Goal: Task Accomplishment & Management: Complete application form

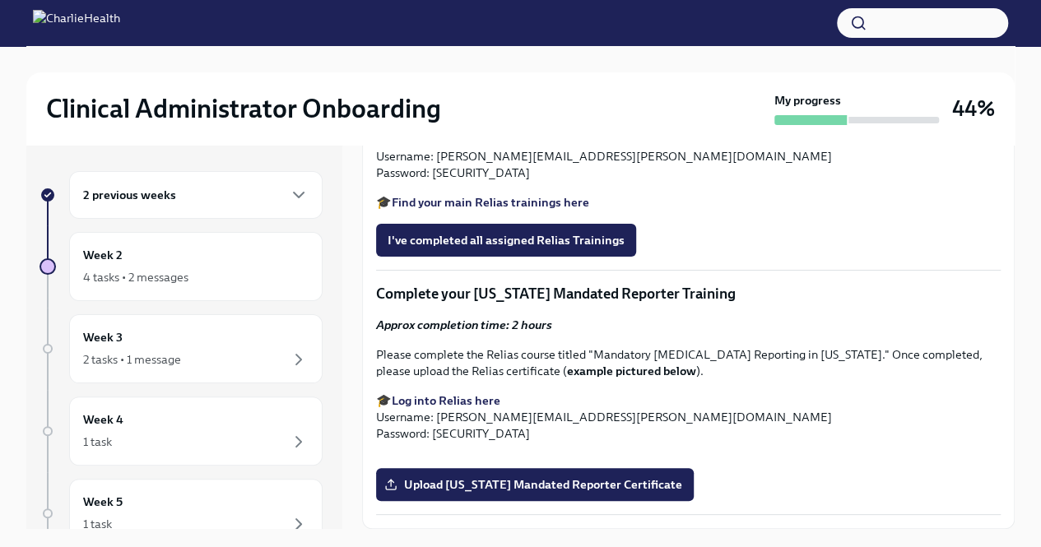
scroll to position [2058, 0]
click at [558, 479] on span "Upload [US_STATE] Mandated Reporter Certificate" at bounding box center [535, 484] width 295 height 16
click at [0, 0] on input "Upload [US_STATE] Mandated Reporter Certificate" at bounding box center [0, 0] width 0 height 0
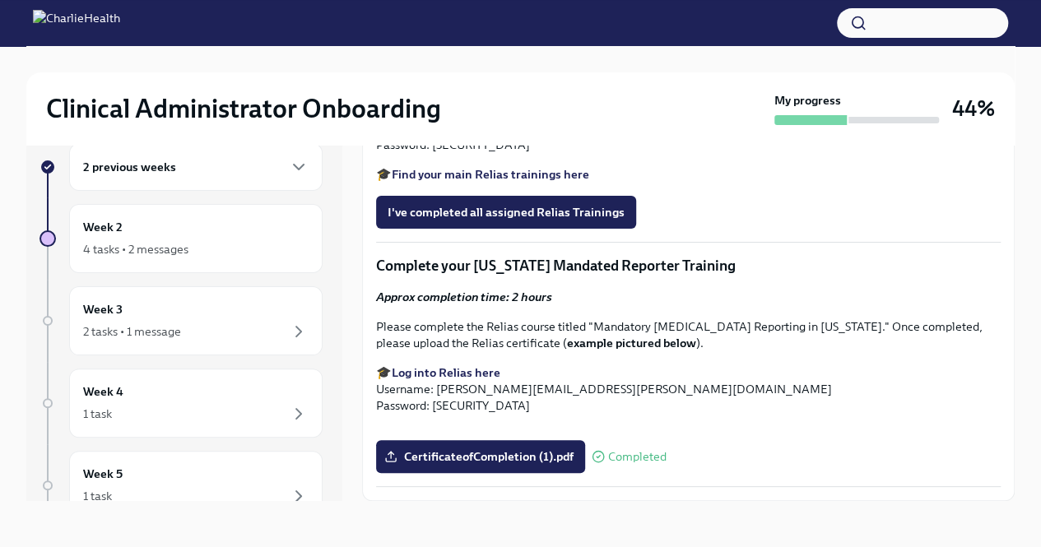
scroll to position [1564, 0]
click at [533, 221] on span "I've completed all assigned Relias Trainings" at bounding box center [506, 212] width 237 height 16
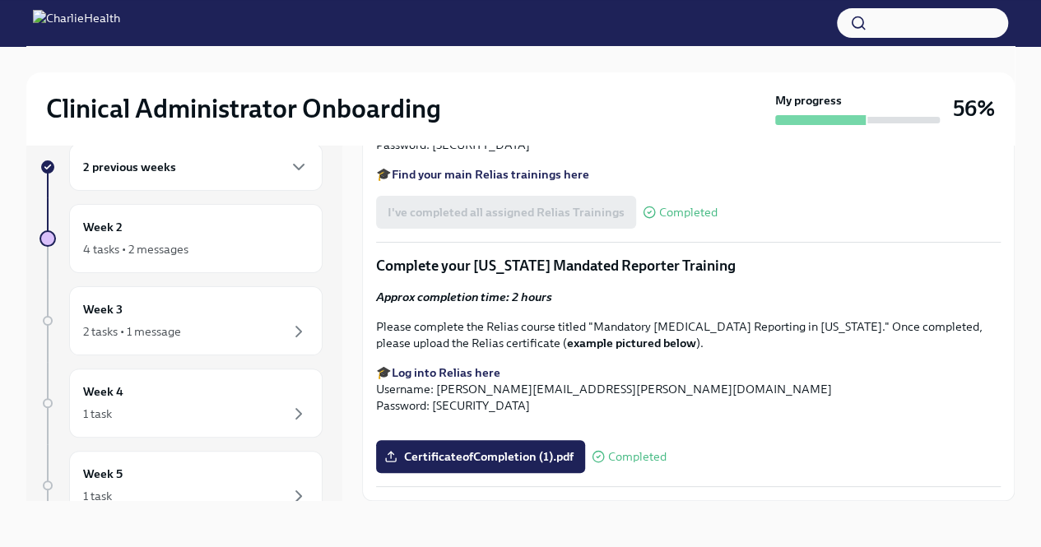
scroll to position [1318, 0]
drag, startPoint x: 377, startPoint y: 261, endPoint x: 721, endPoint y: 343, distance: 353.7
click at [721, 183] on div "Approx completion time: 1 hour Work through all lessons in [GEOGRAPHIC_DATA], f…" at bounding box center [688, 59] width 625 height 247
copy div "Work through all lessons in Relias, focusing on: De-Escalation Techniques Ethic…"
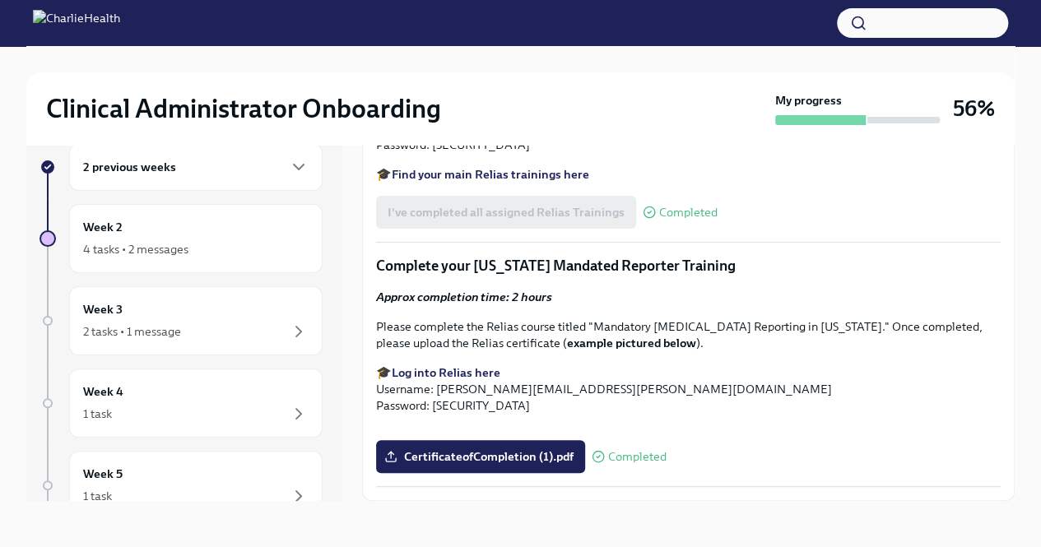
drag, startPoint x: 380, startPoint y: 195, endPoint x: 723, endPoint y: 346, distance: 374.0
copy div "Complete Essential Relias Trainings Approx completion time: 1 hour Work through…"
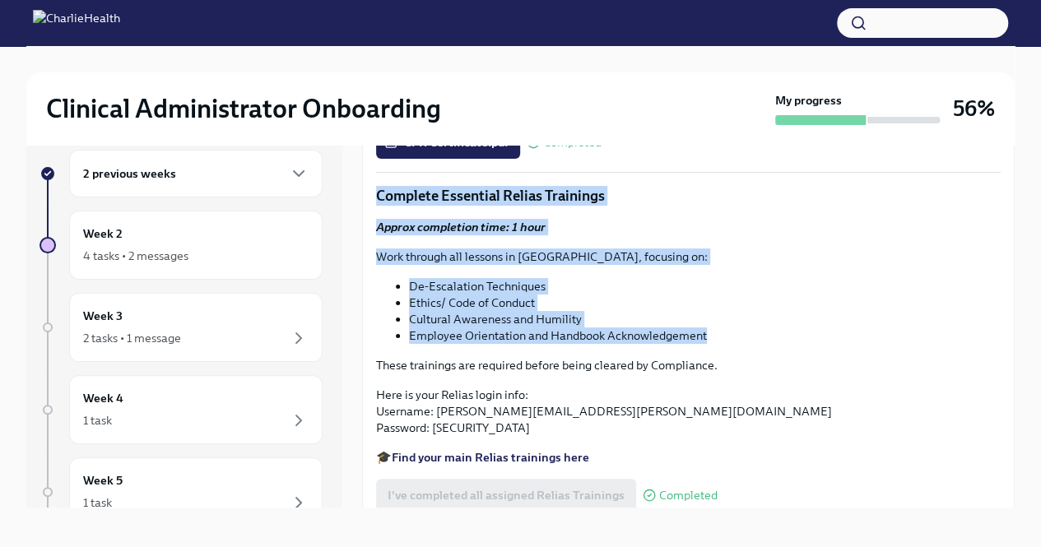
scroll to position [0, 0]
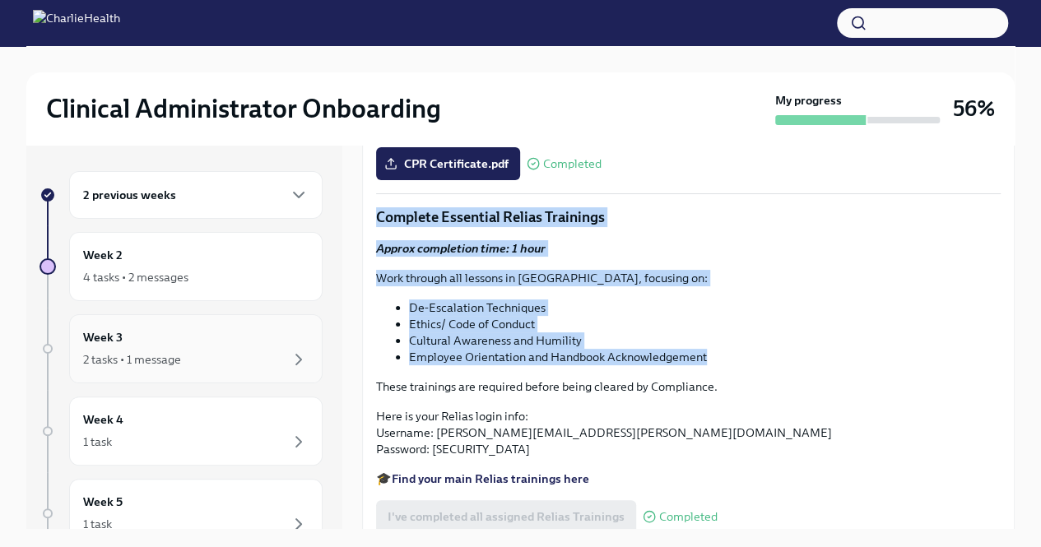
click at [201, 342] on div "Week 3 2 tasks • 1 message" at bounding box center [195, 348] width 225 height 41
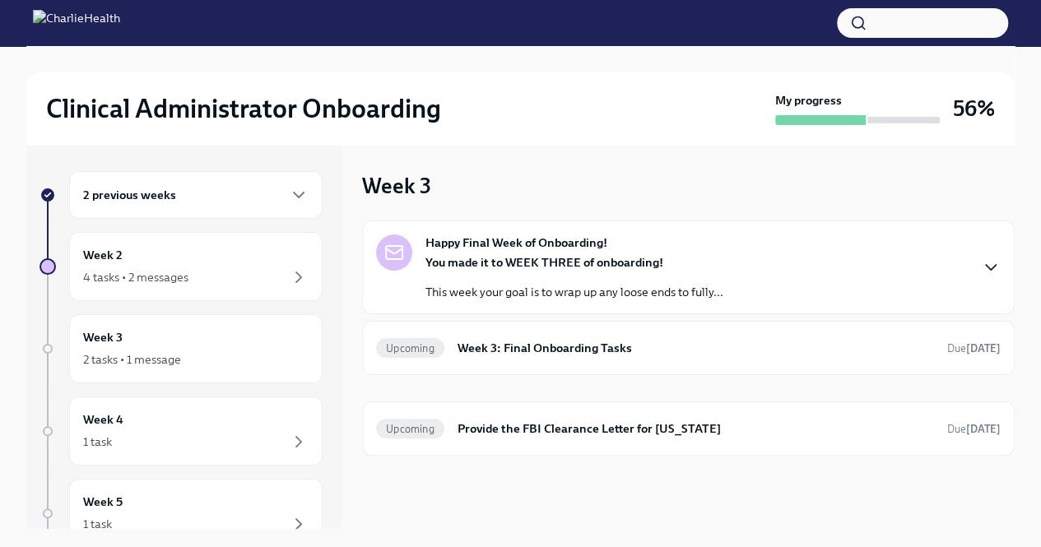
click at [989, 266] on icon "button" at bounding box center [991, 268] width 20 height 20
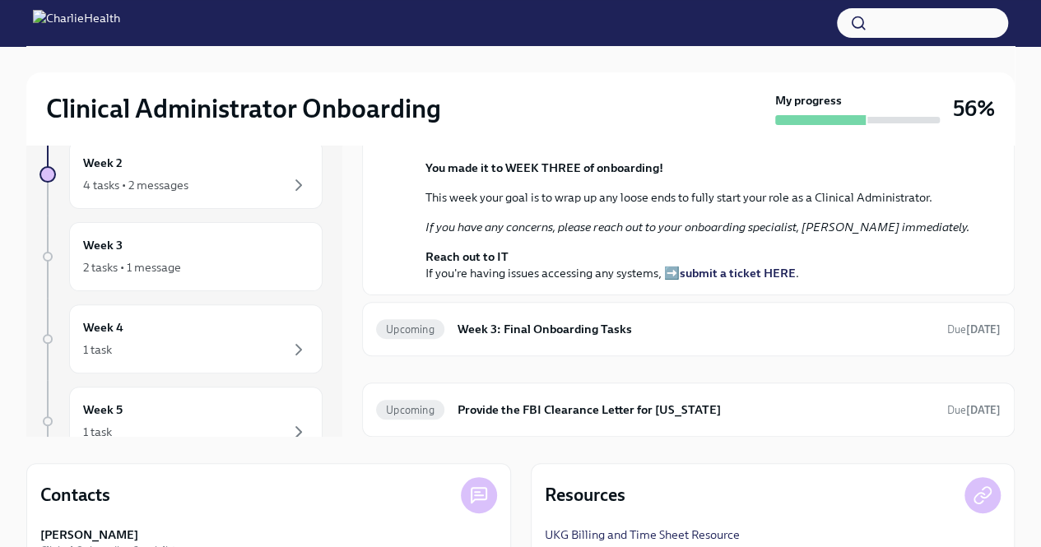
scroll to position [165, 0]
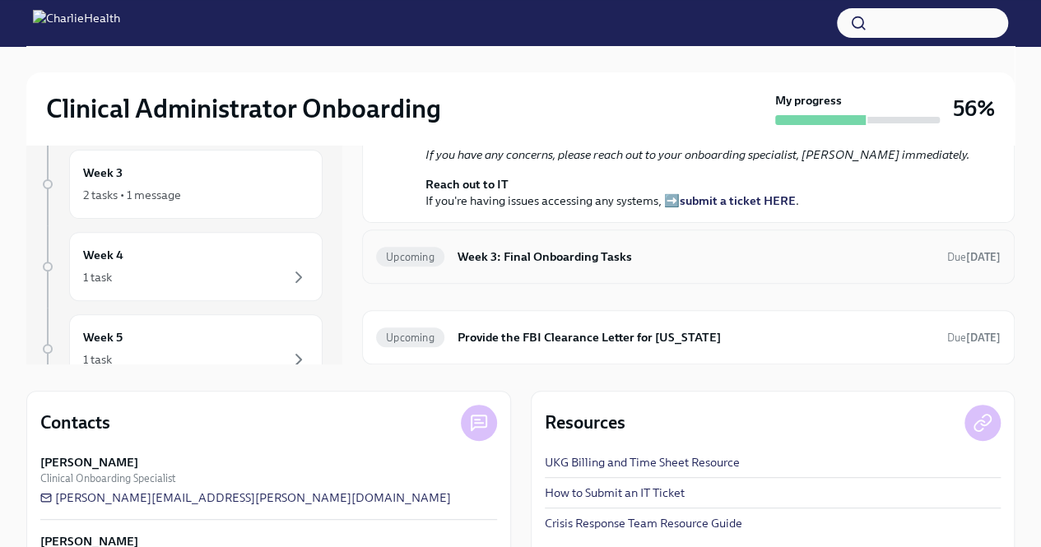
click at [746, 265] on h6 "Week 3: Final Onboarding Tasks" at bounding box center [696, 257] width 476 height 18
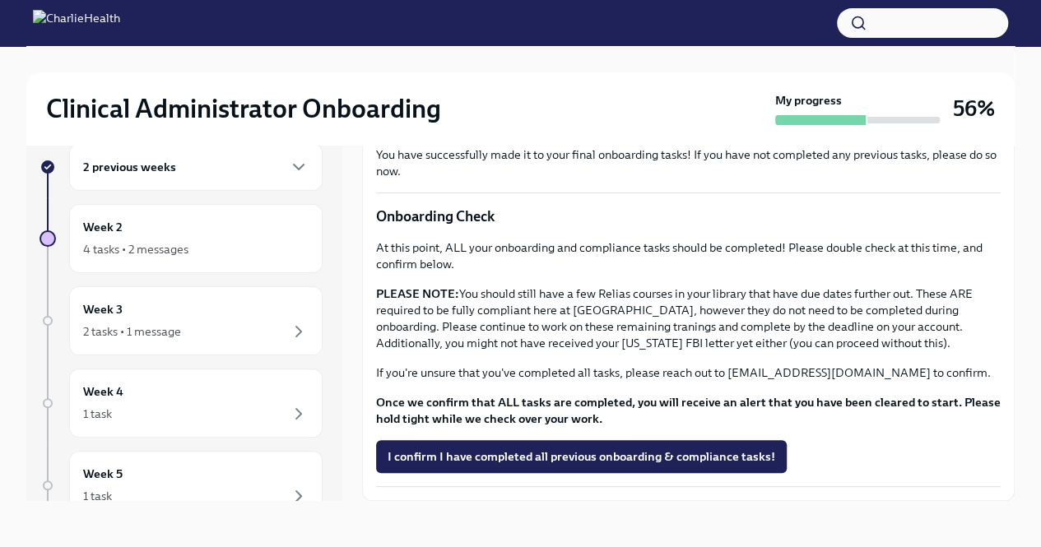
scroll to position [276, 0]
click at [143, 262] on div "Week 2 4 tasks • 2 messages" at bounding box center [195, 238] width 253 height 69
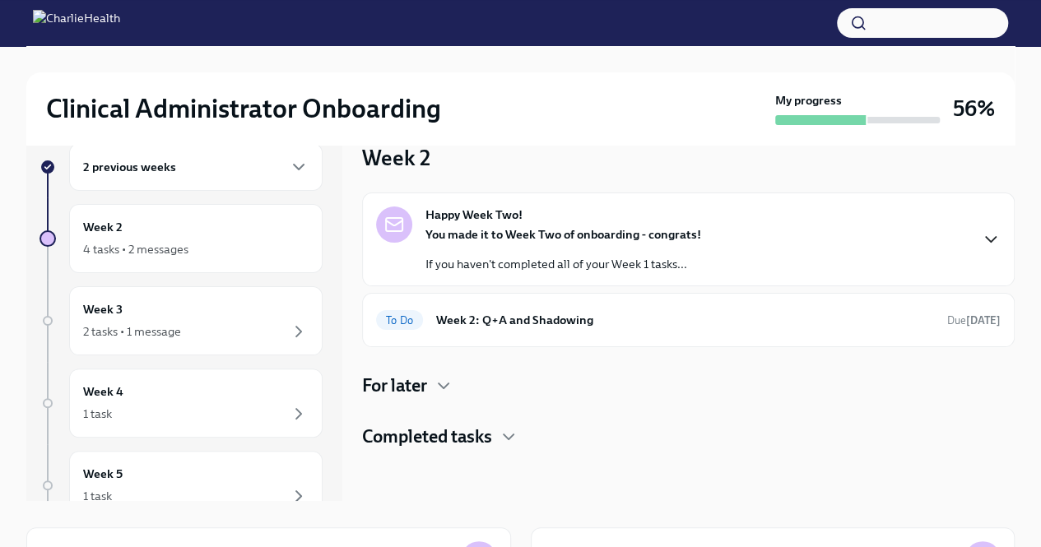
click at [992, 235] on icon "button" at bounding box center [991, 240] width 20 height 20
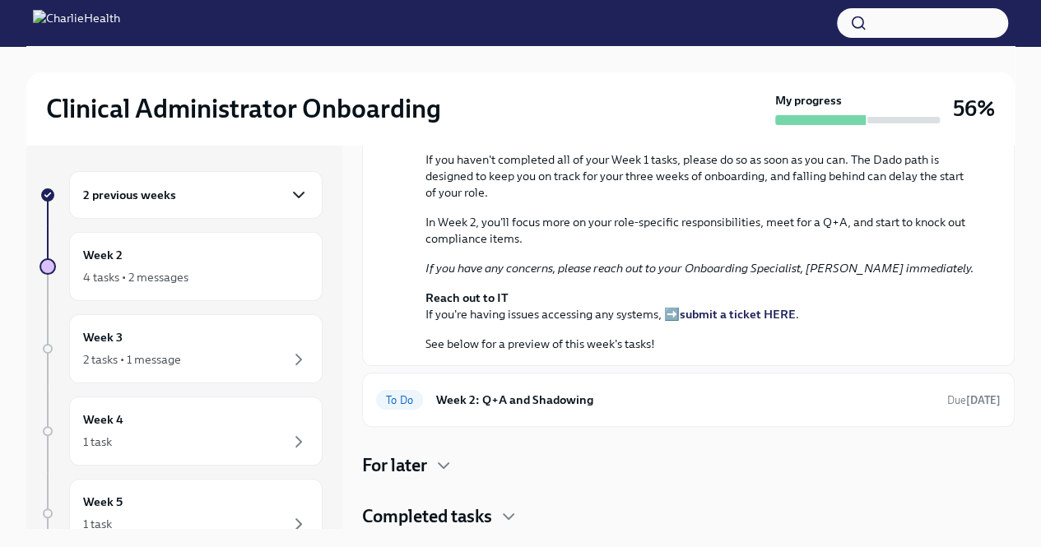
click at [294, 195] on icon "button" at bounding box center [299, 195] width 10 height 5
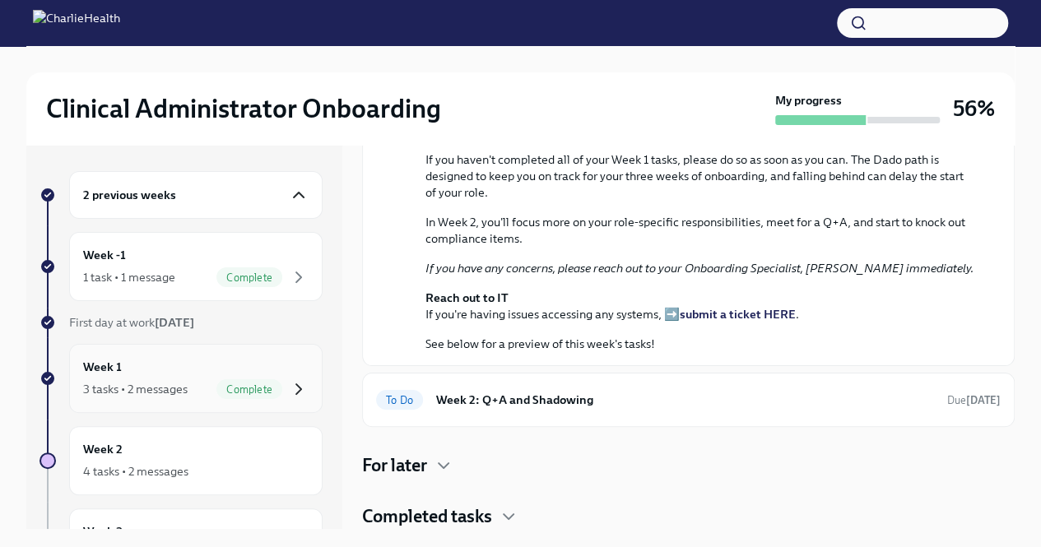
click at [289, 387] on icon "button" at bounding box center [299, 389] width 20 height 20
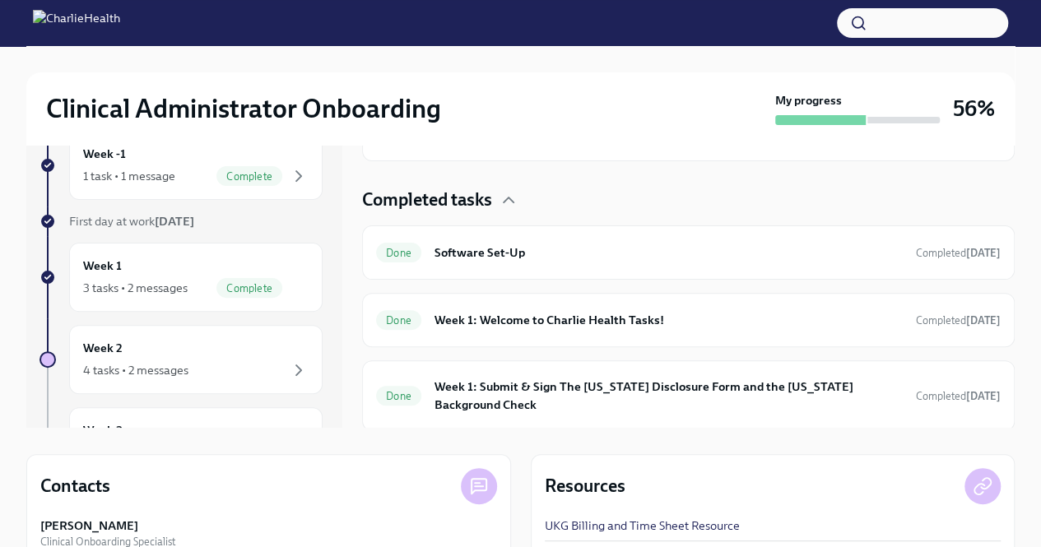
scroll to position [235, 0]
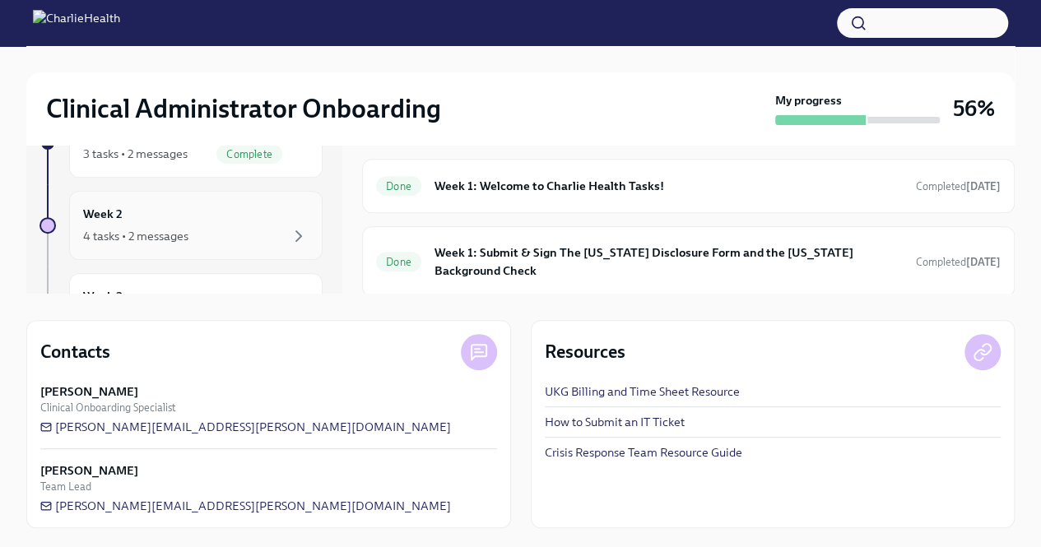
click at [267, 233] on div "4 tasks • 2 messages" at bounding box center [195, 236] width 225 height 20
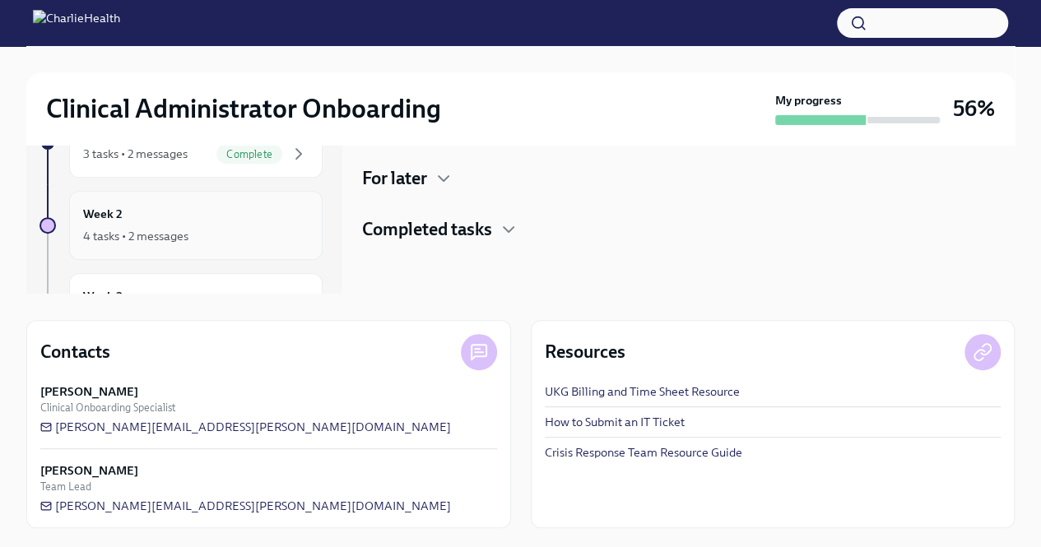
click at [260, 227] on div "4 tasks • 2 messages" at bounding box center [195, 236] width 225 height 20
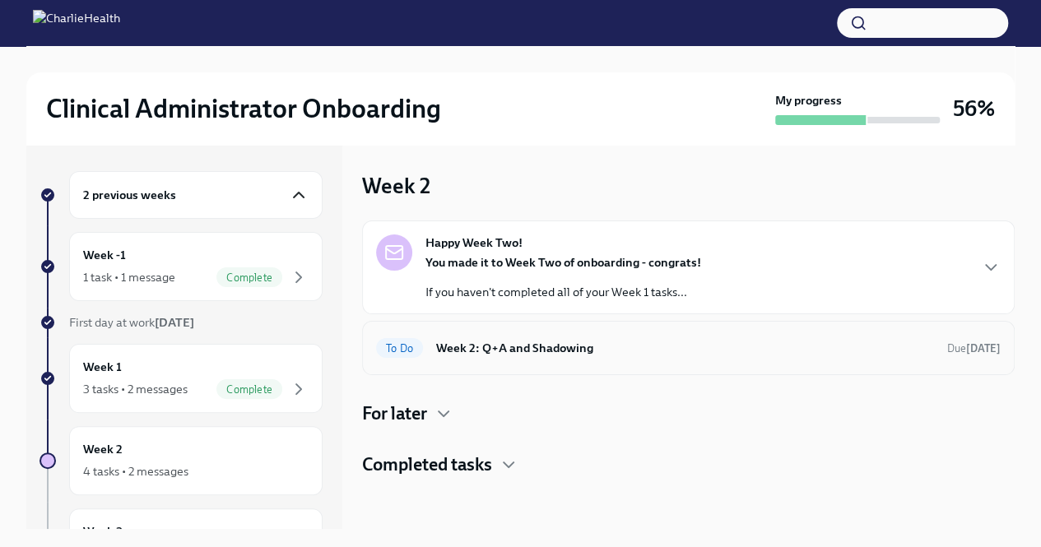
click at [551, 351] on h6 "Week 2: Q+A and Shadowing" at bounding box center [685, 348] width 498 height 18
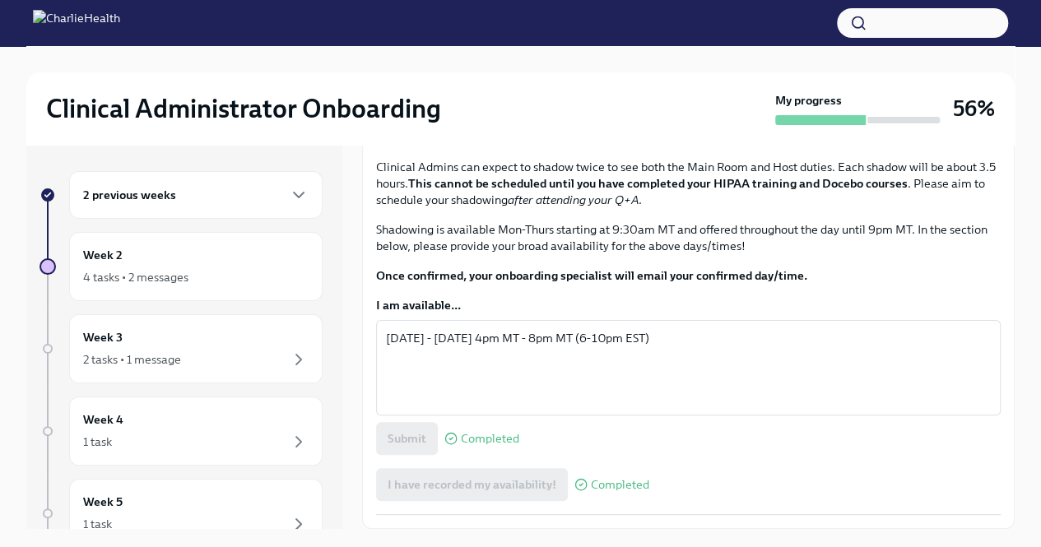
scroll to position [658, 0]
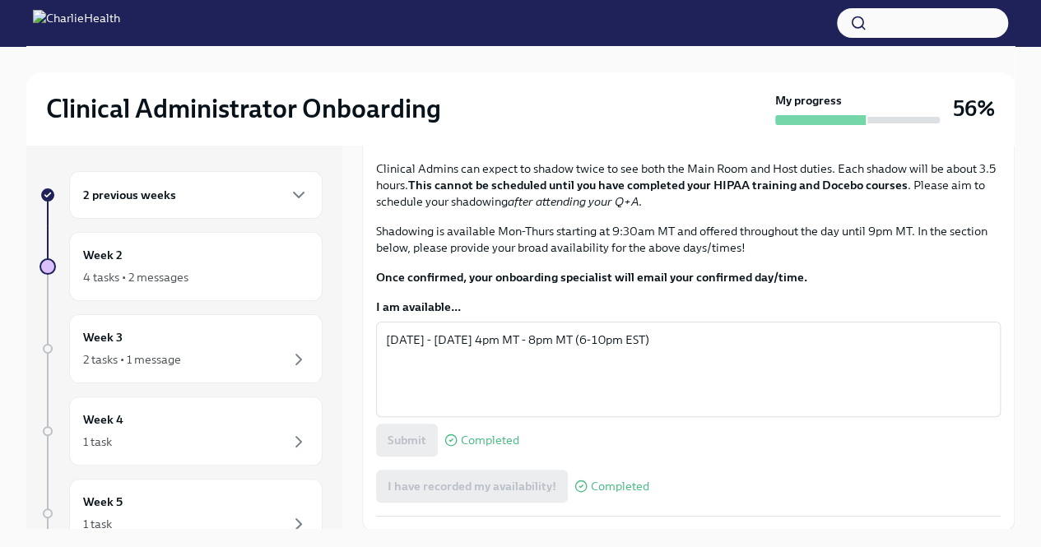
click at [293, 442] on icon "button" at bounding box center [299, 442] width 20 height 20
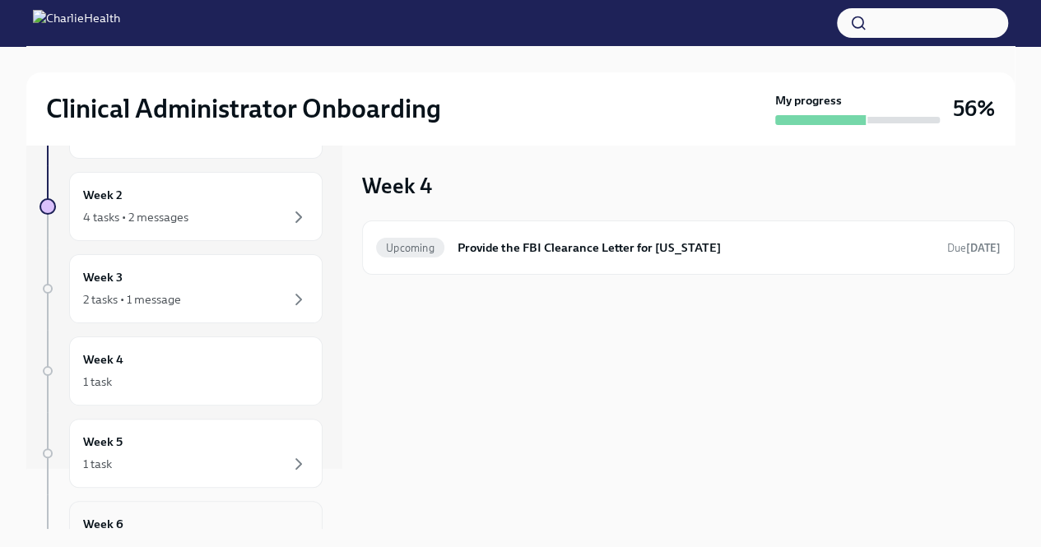
scroll to position [82, 0]
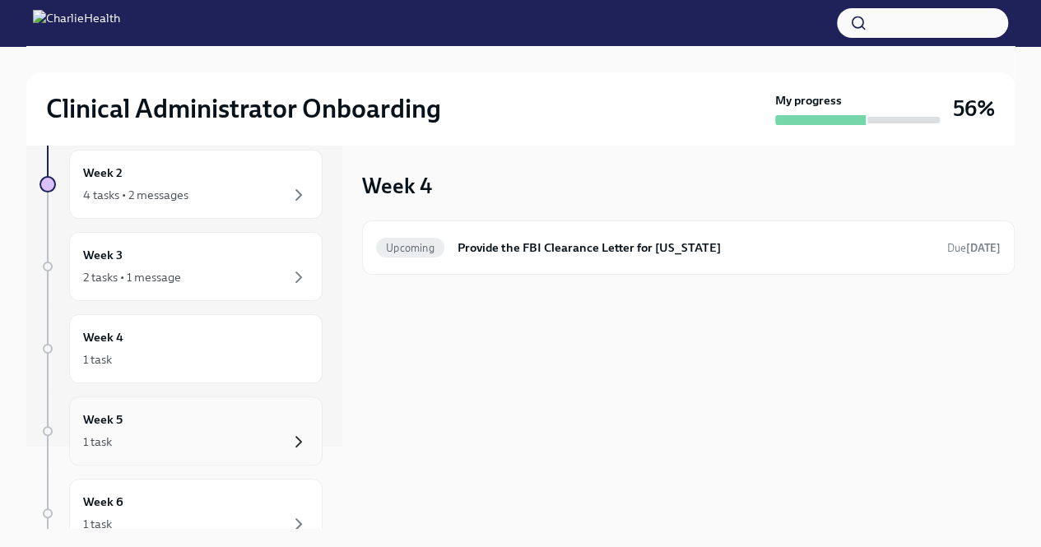
click at [289, 432] on icon "button" at bounding box center [299, 442] width 20 height 20
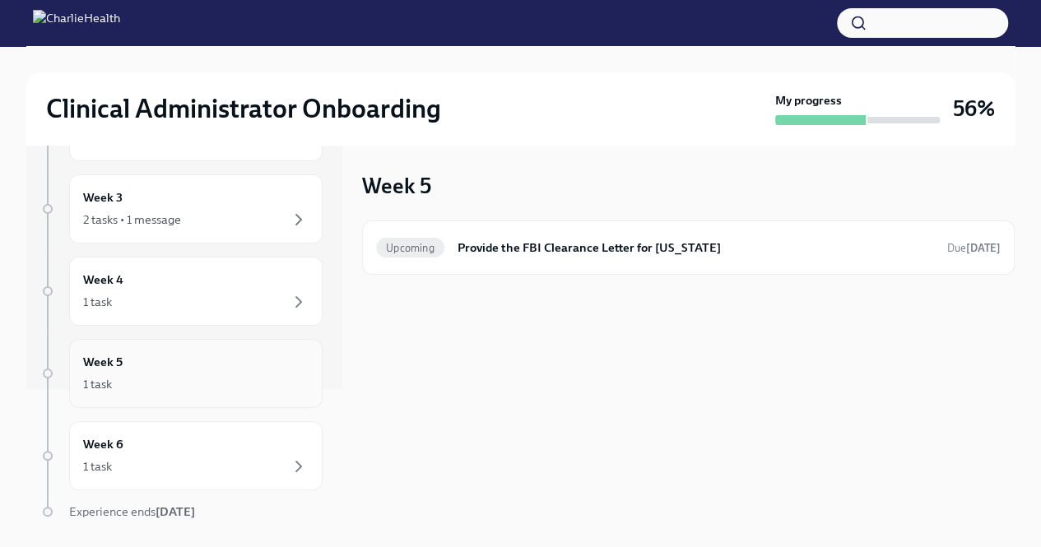
scroll to position [193, 0]
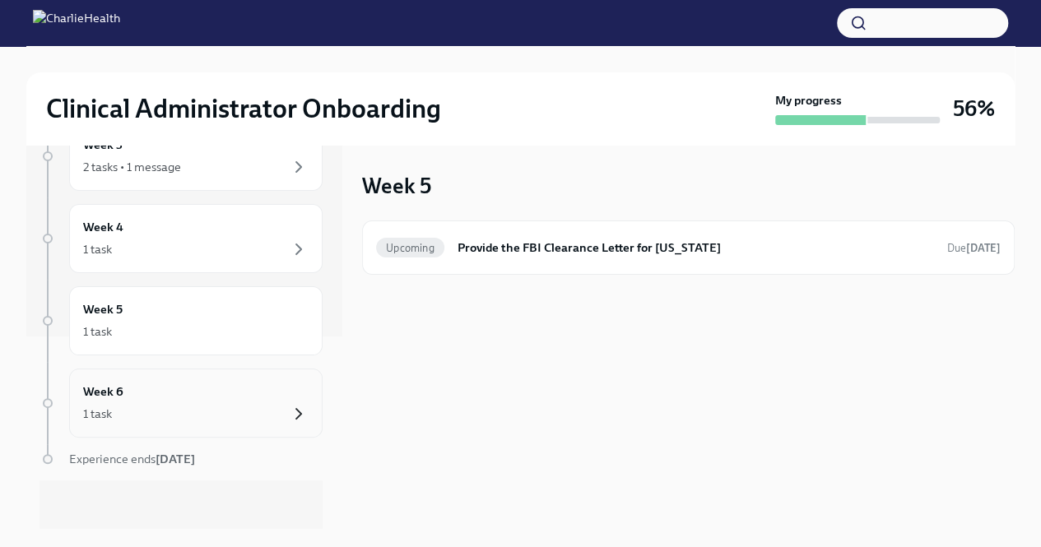
click at [289, 408] on icon "button" at bounding box center [299, 414] width 20 height 20
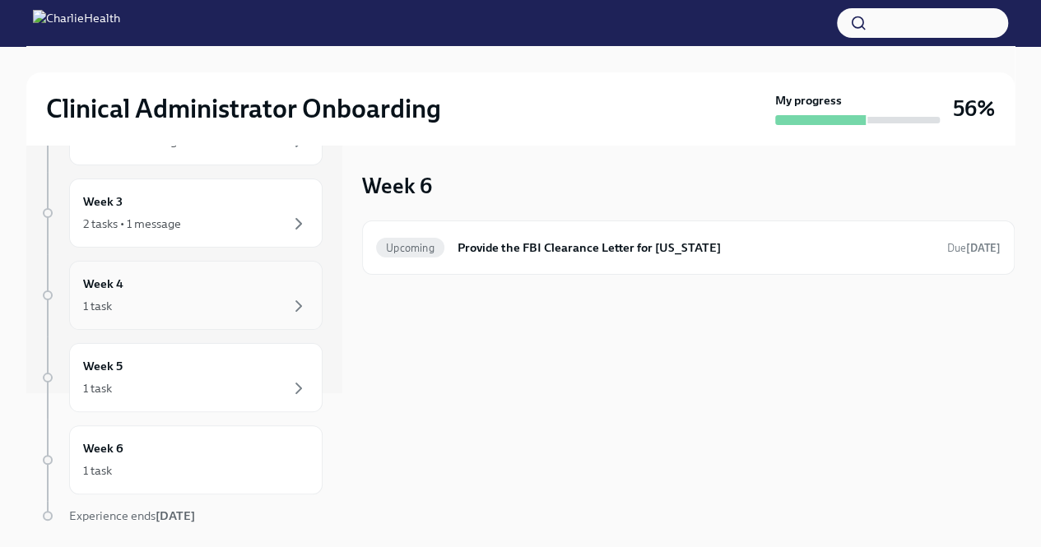
scroll to position [110, 0]
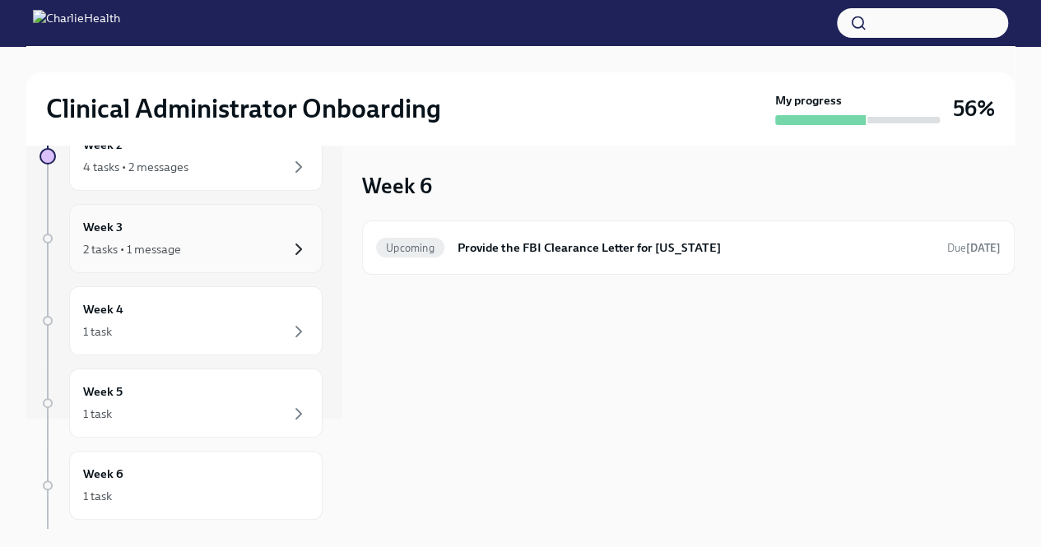
click at [296, 253] on icon "button" at bounding box center [298, 249] width 5 height 10
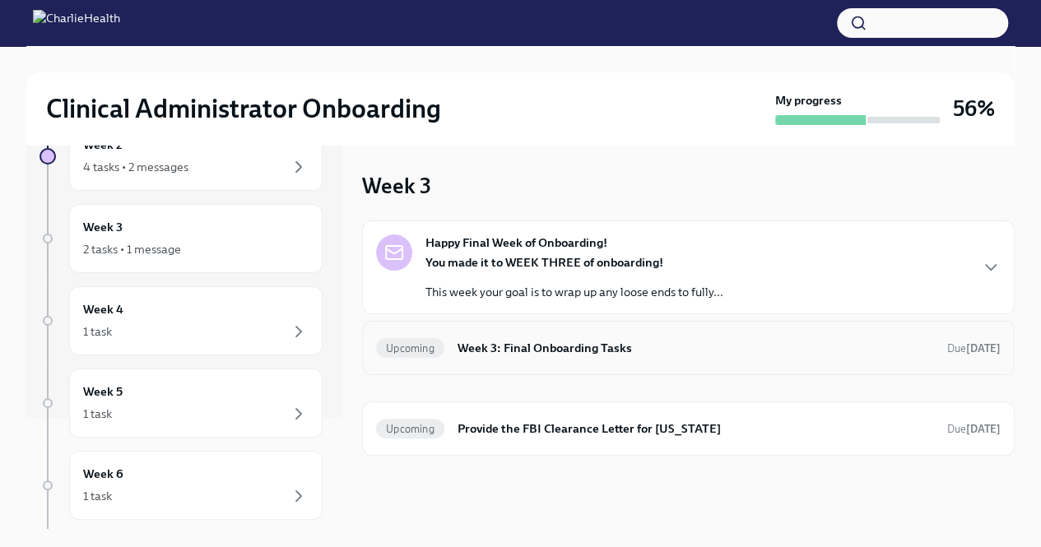
click at [473, 340] on h6 "Week 3: Final Onboarding Tasks" at bounding box center [696, 348] width 476 height 18
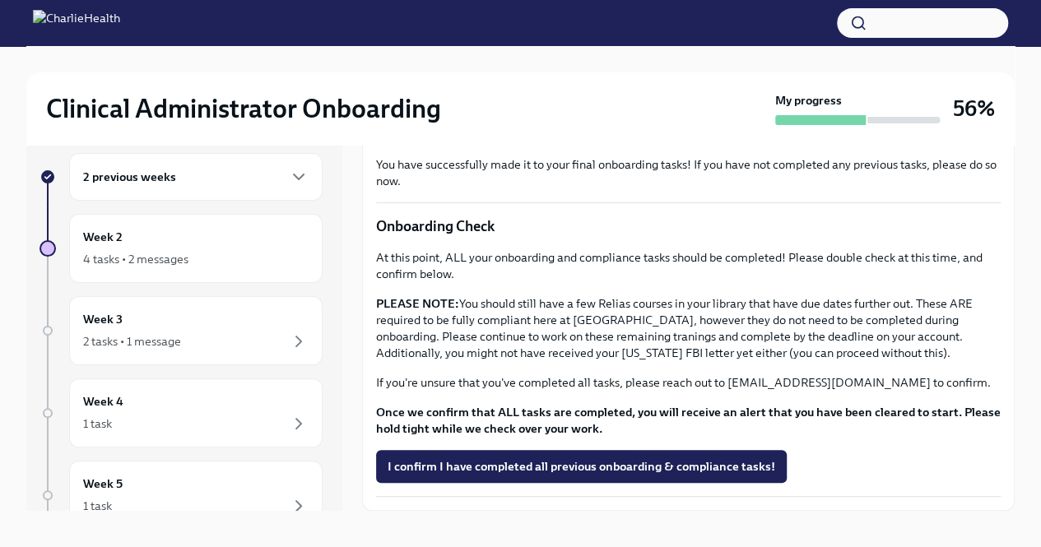
scroll to position [28, 0]
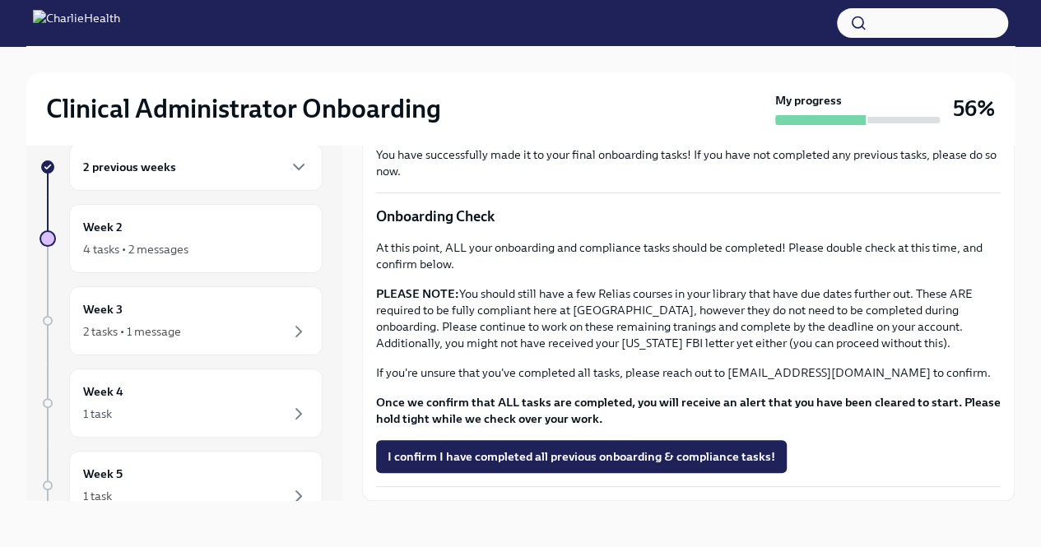
click at [927, 365] on p "If you're unsure that you've completed all tasks, please reach out to [EMAIL_AD…" at bounding box center [688, 373] width 625 height 16
drag, startPoint x: 931, startPoint y: 356, endPoint x: 746, endPoint y: 351, distance: 184.4
click at [746, 365] on p "If you're unsure that you've completed all tasks, please reach out to [EMAIL_AD…" at bounding box center [688, 373] width 625 height 16
drag, startPoint x: 907, startPoint y: 369, endPoint x: 934, endPoint y: 368, distance: 27.2
click at [911, 369] on p "If you're unsure that you've completed all tasks, please reach out to [EMAIL_AD…" at bounding box center [688, 373] width 625 height 16
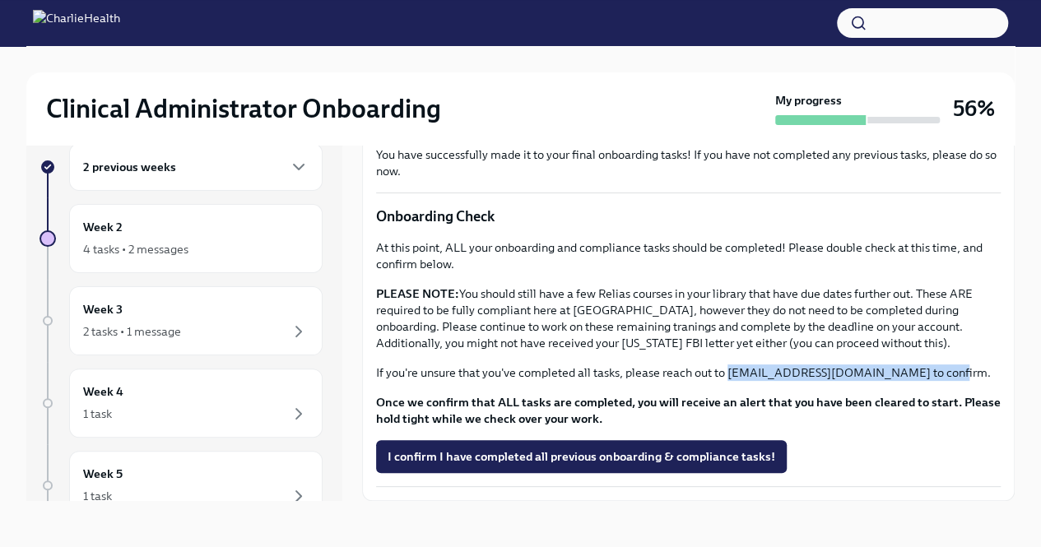
drag, startPoint x: 938, startPoint y: 360, endPoint x: 727, endPoint y: 356, distance: 210.7
click at [727, 365] on p "If you're unsure that you've completed all tasks, please reach out to [EMAIL_AD…" at bounding box center [688, 373] width 625 height 16
copy p "[EMAIL_ADDRESS][DOMAIN_NAME]"
